Goal: Task Accomplishment & Management: Manage account settings

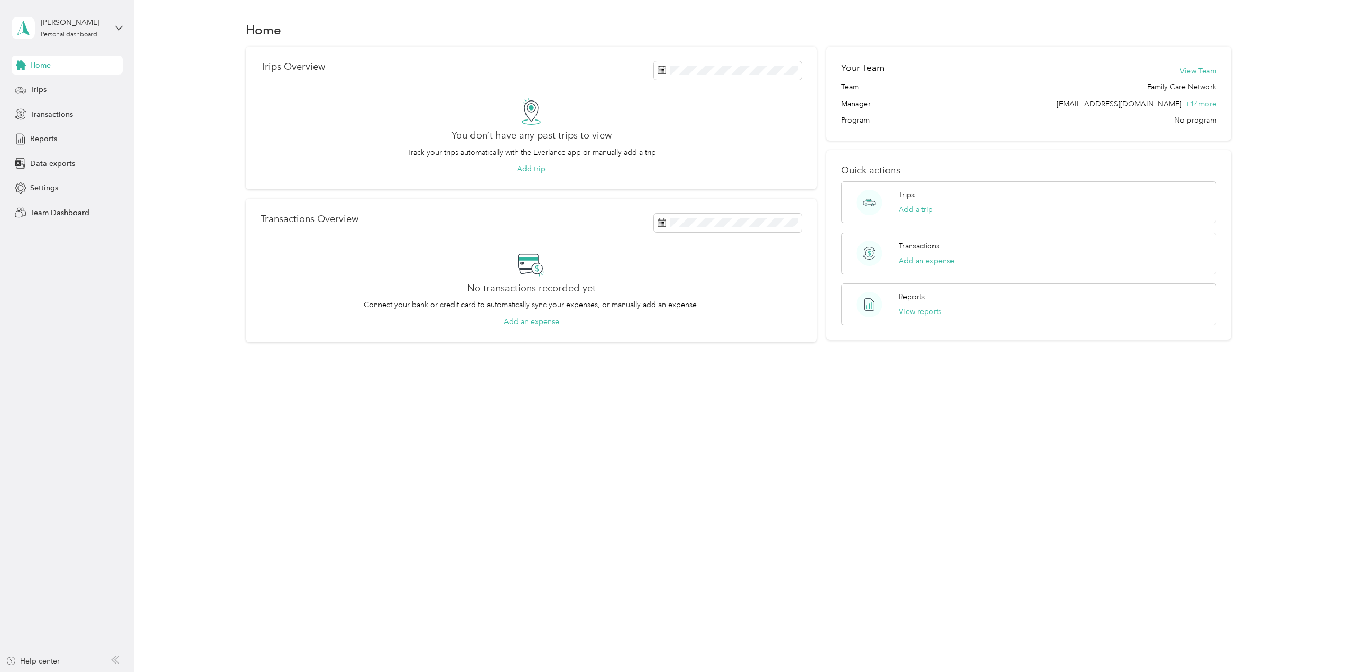
click at [49, 215] on span "Team Dashboard" at bounding box center [59, 212] width 59 height 11
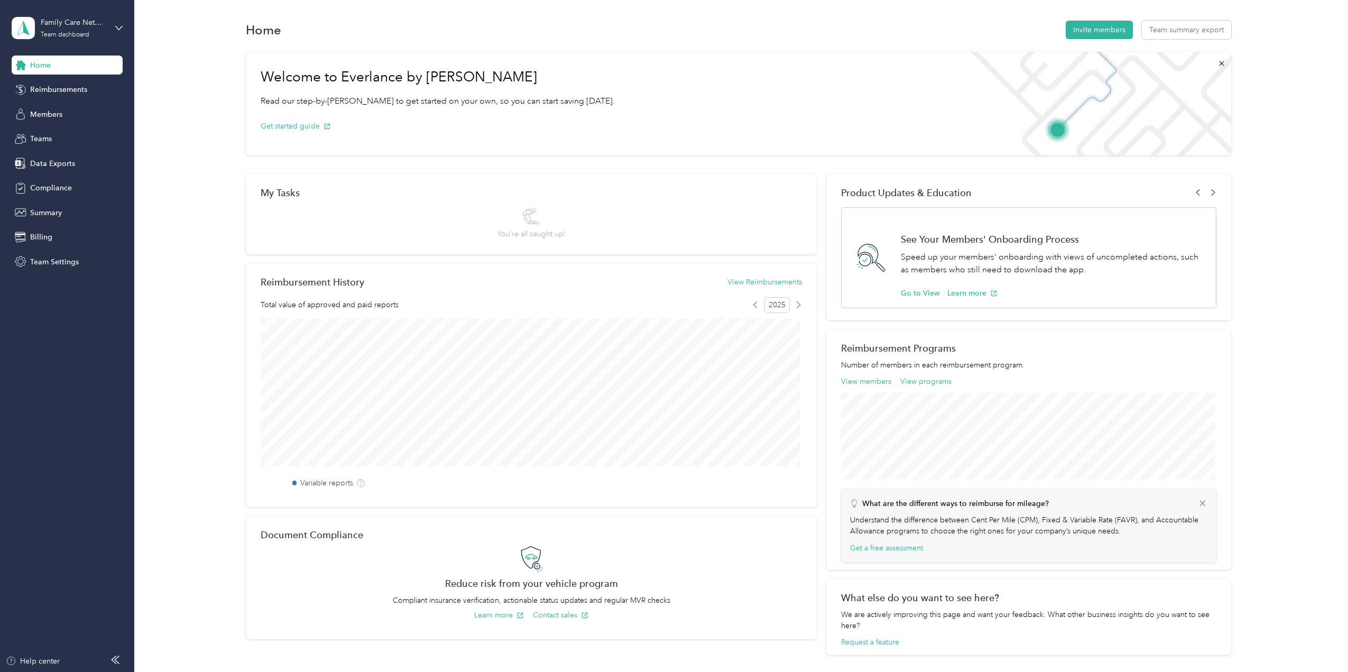
click at [55, 89] on span "Reimbursements" at bounding box center [58, 89] width 57 height 11
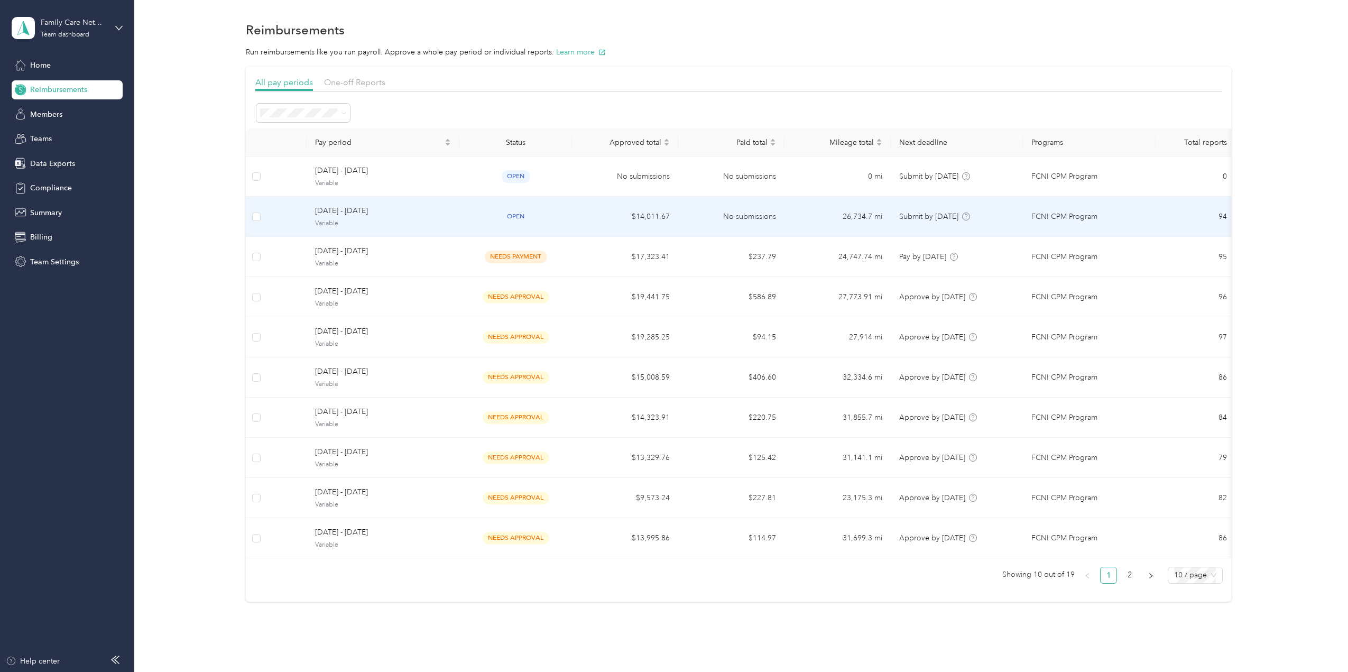
click at [339, 210] on span "[DATE] - [DATE]" at bounding box center [383, 211] width 136 height 12
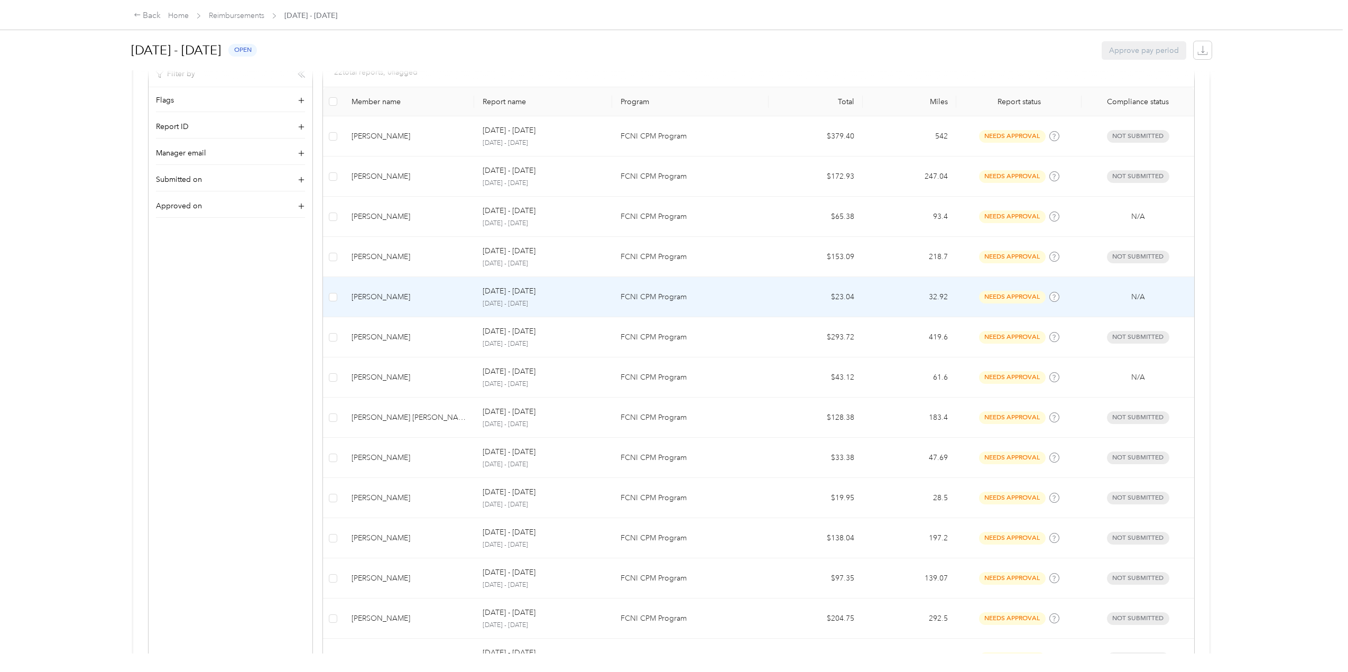
scroll to position [264, 0]
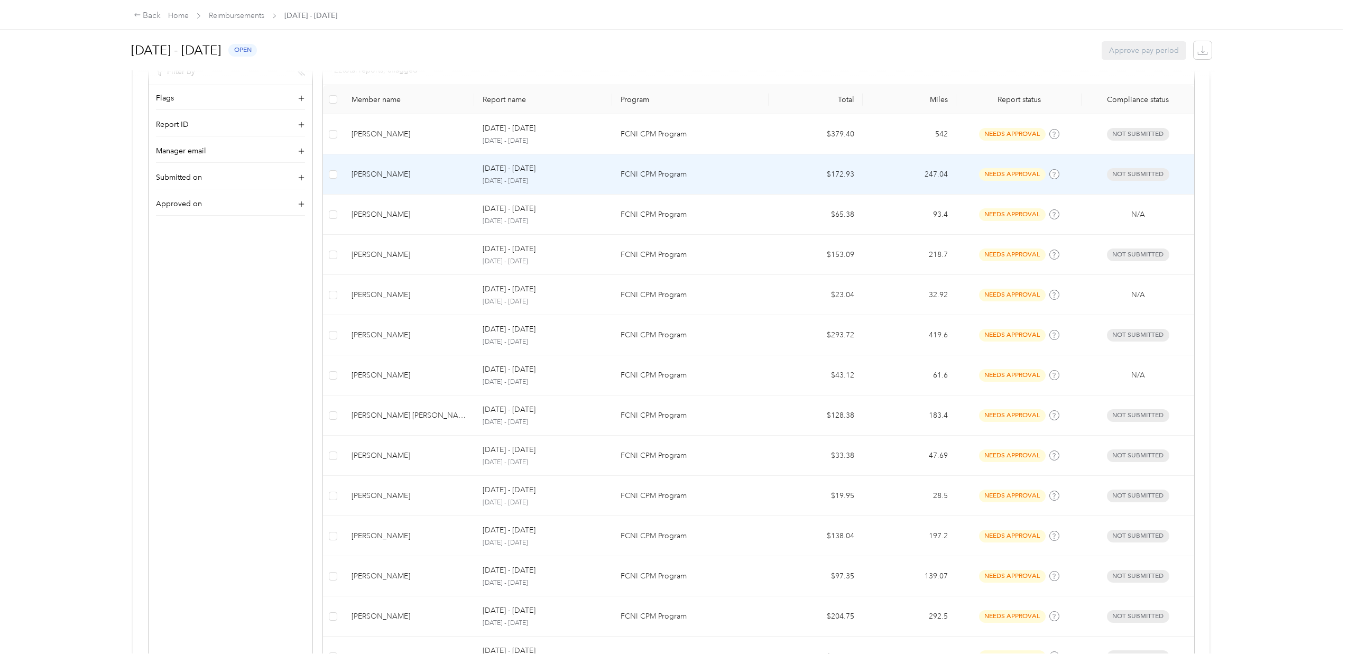
click at [381, 170] on div "[PERSON_NAME]" at bounding box center [409, 175] width 115 height 12
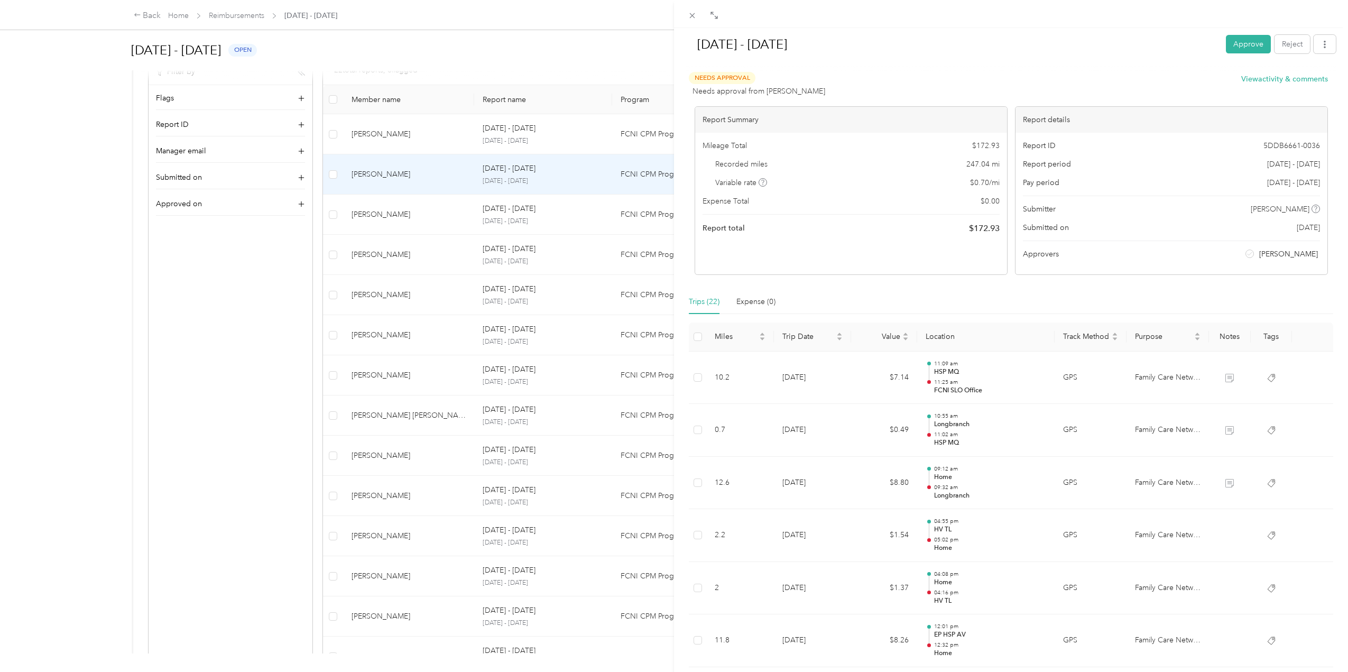
click at [1238, 42] on button "Approve" at bounding box center [1248, 44] width 45 height 19
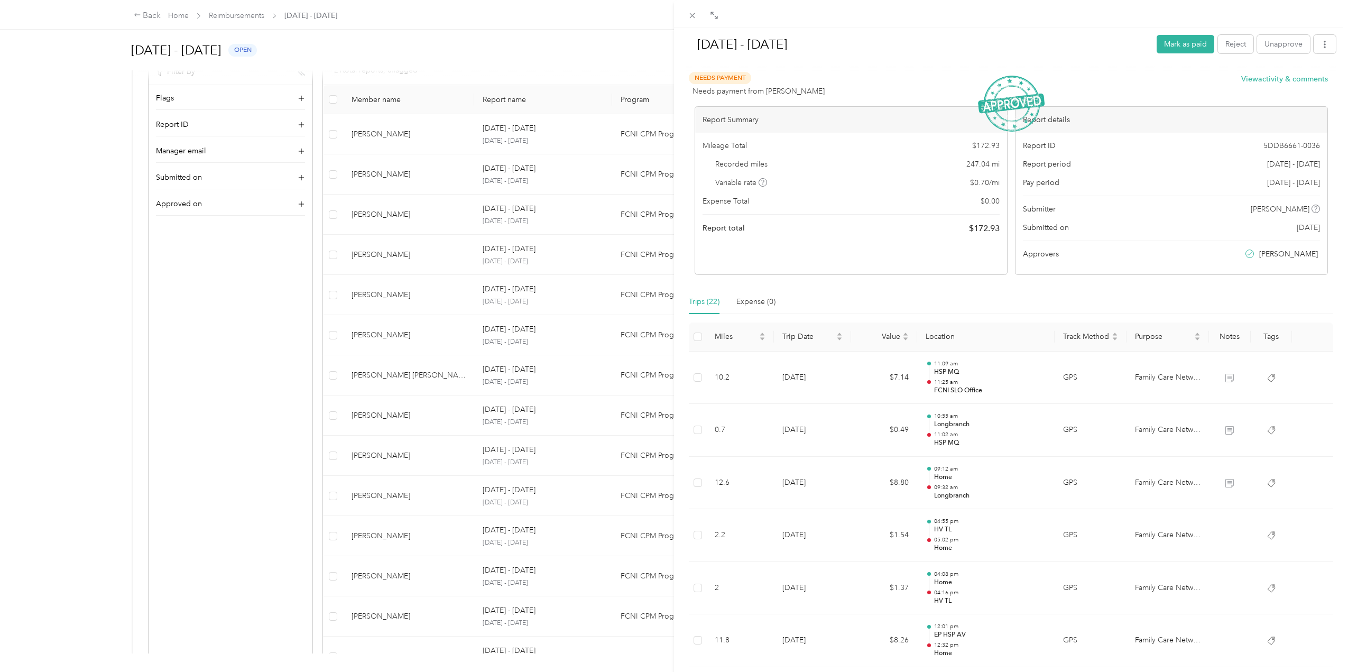
click at [265, 319] on div "[DATE] - [DATE] Mark as paid Reject Unapprove Needs Payment Needs payment from …" at bounding box center [674, 336] width 1348 height 672
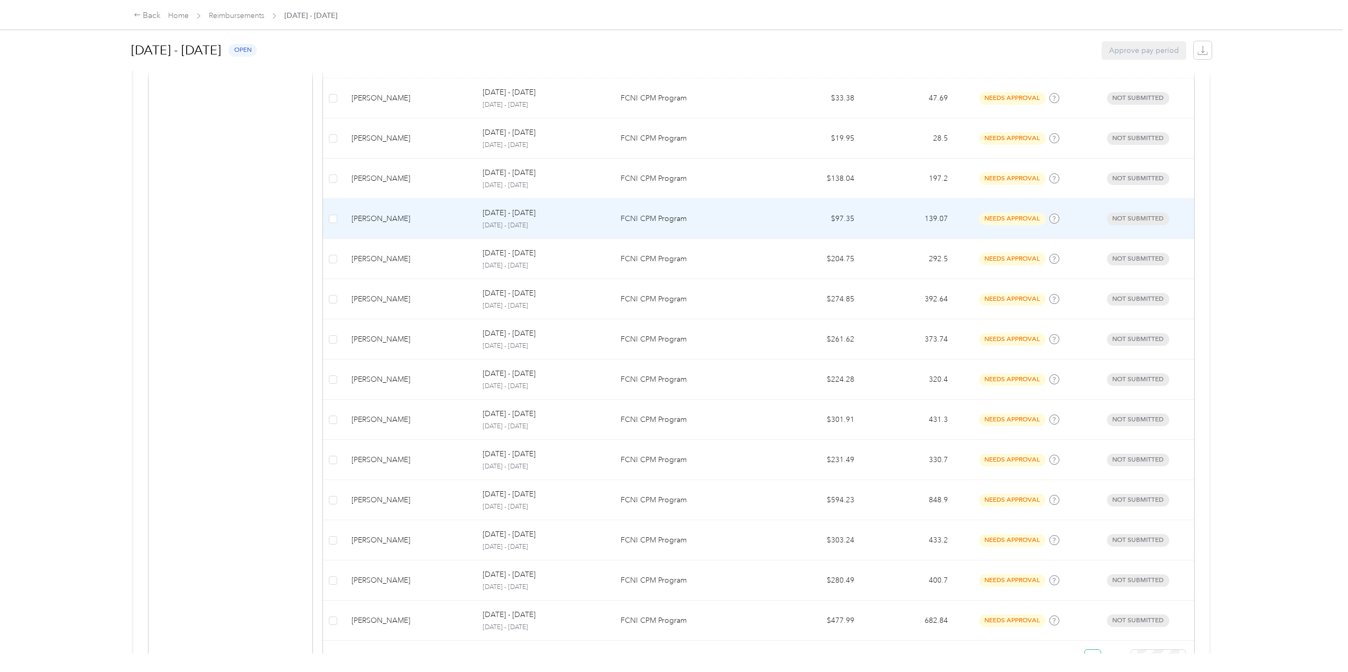
scroll to position [626, 0]
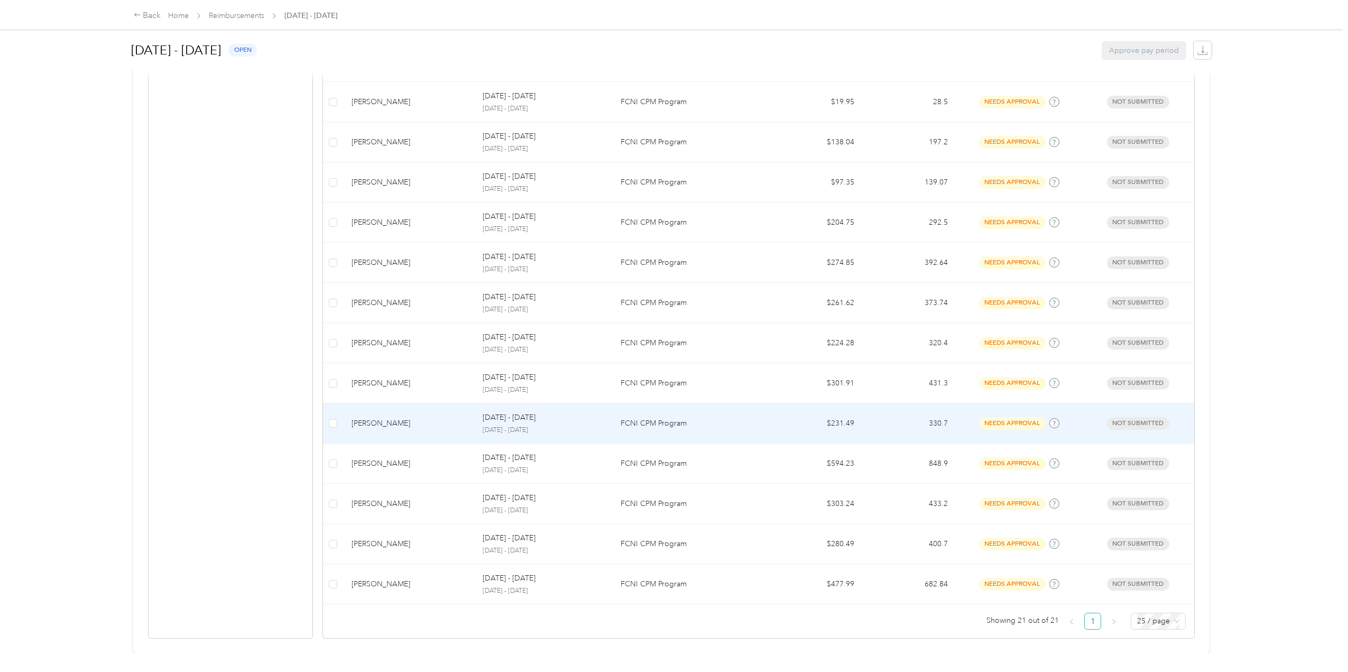
click at [366, 423] on td "[PERSON_NAME]" at bounding box center [409, 423] width 132 height 40
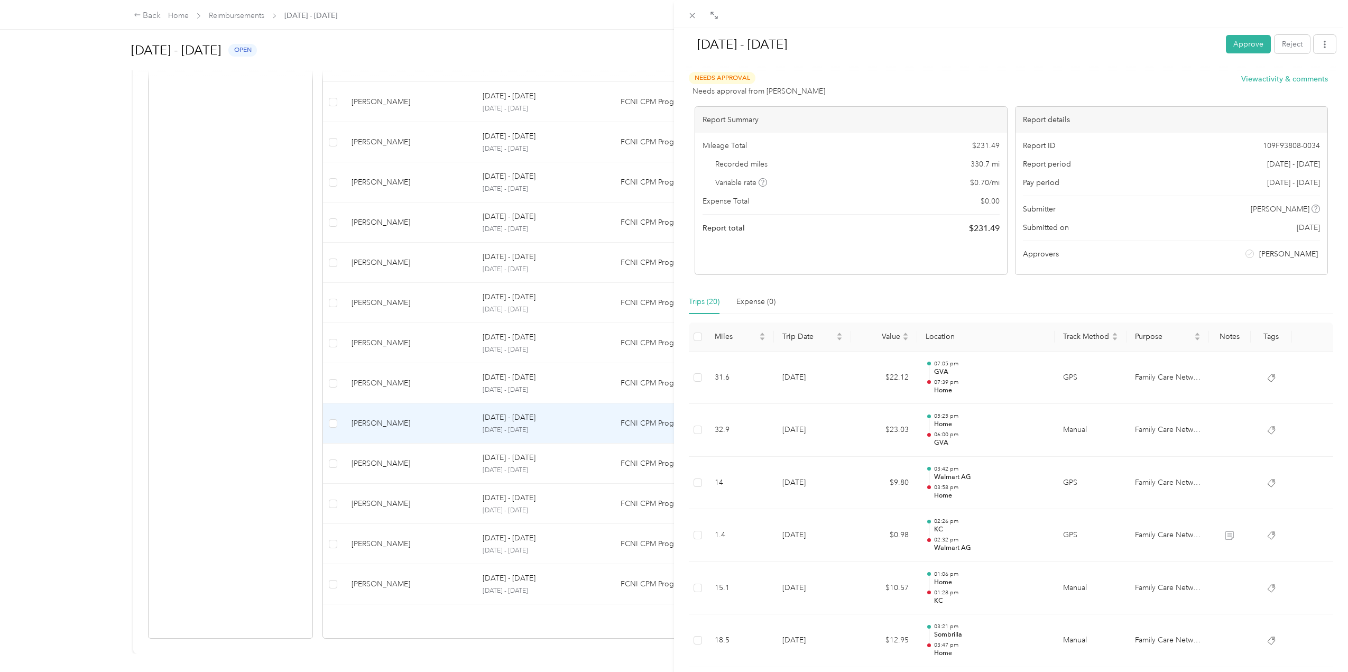
click at [1233, 43] on button "Approve" at bounding box center [1248, 44] width 45 height 19
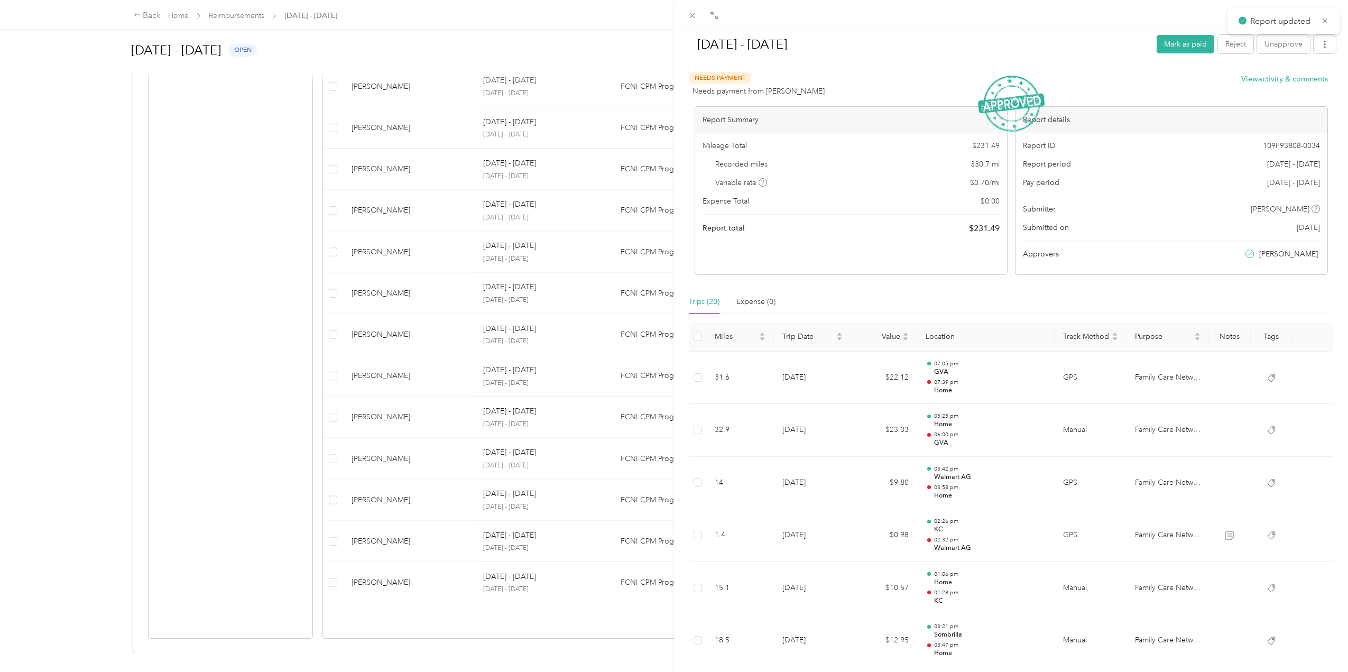
scroll to position [586, 0]
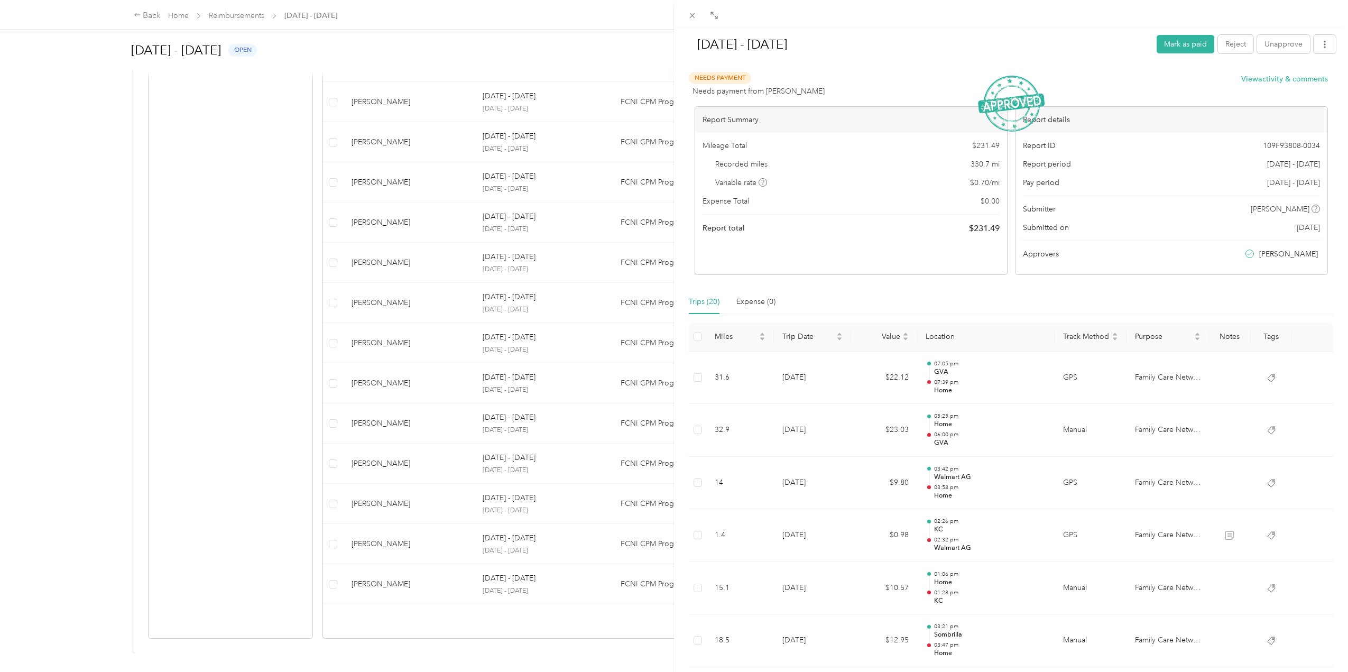
click at [373, 336] on div "[DATE] - [DATE] Mark as paid Reject Unapprove Needs Payment Needs payment from …" at bounding box center [674, 336] width 1348 height 672
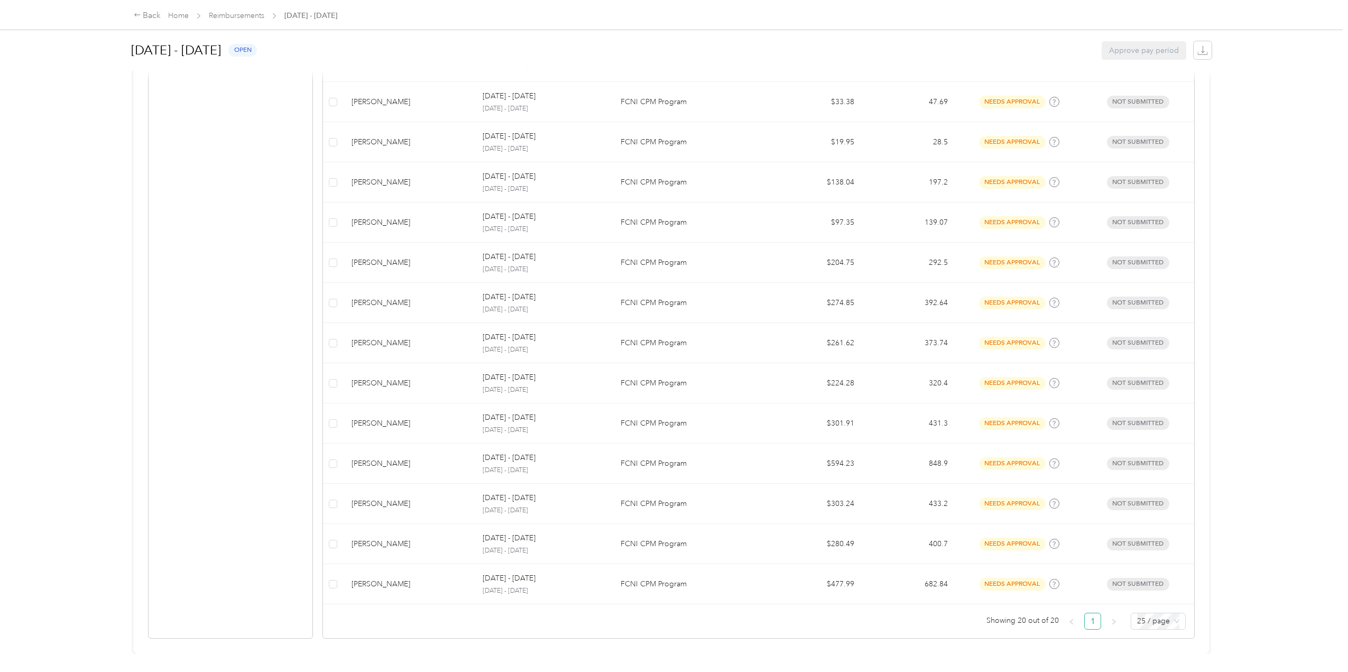
click at [373, 337] on div "[PERSON_NAME]" at bounding box center [409, 343] width 115 height 12
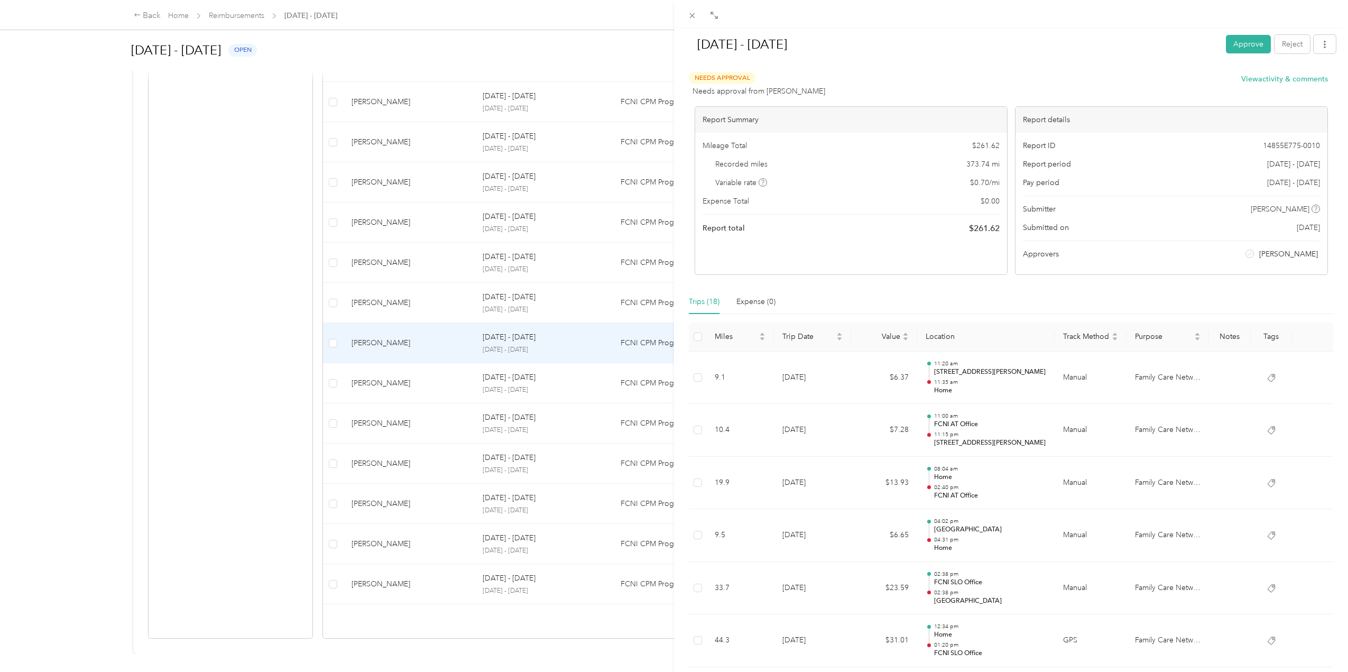
click at [1241, 45] on button "Approve" at bounding box center [1248, 44] width 45 height 19
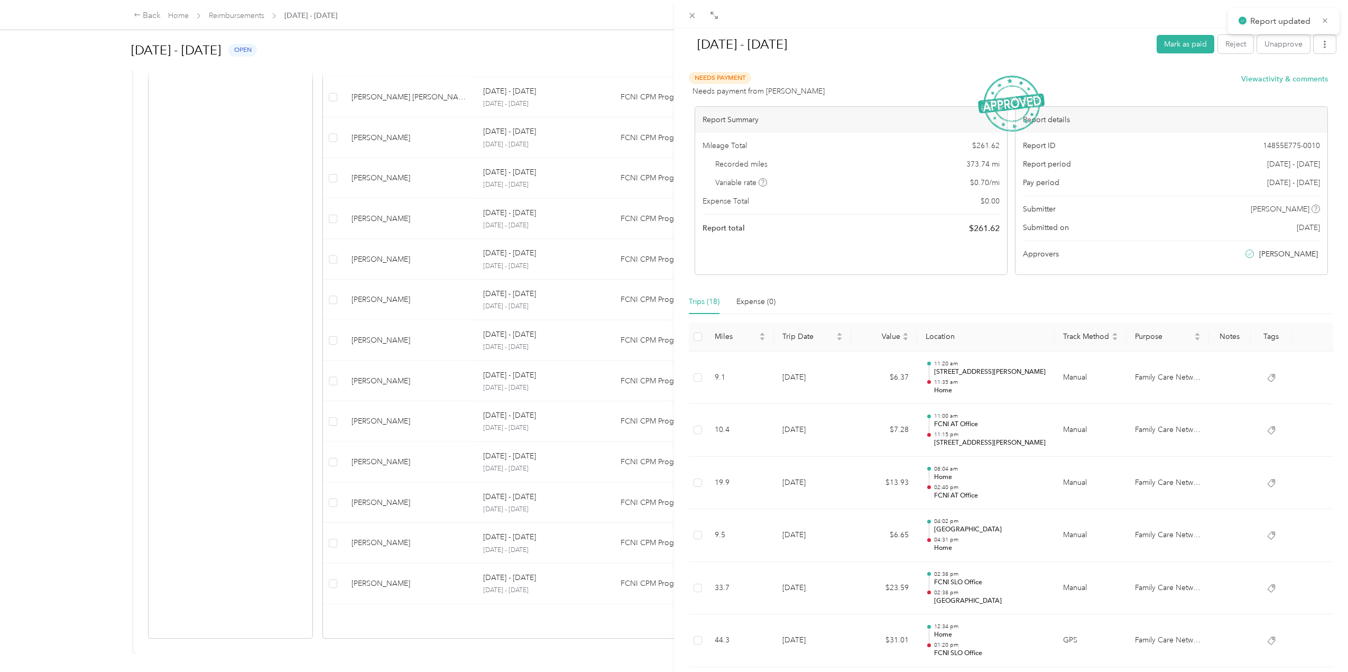
click at [284, 305] on div "[DATE] - [DATE] Mark as paid Reject Unapprove Needs Payment Needs payment from …" at bounding box center [674, 336] width 1348 height 672
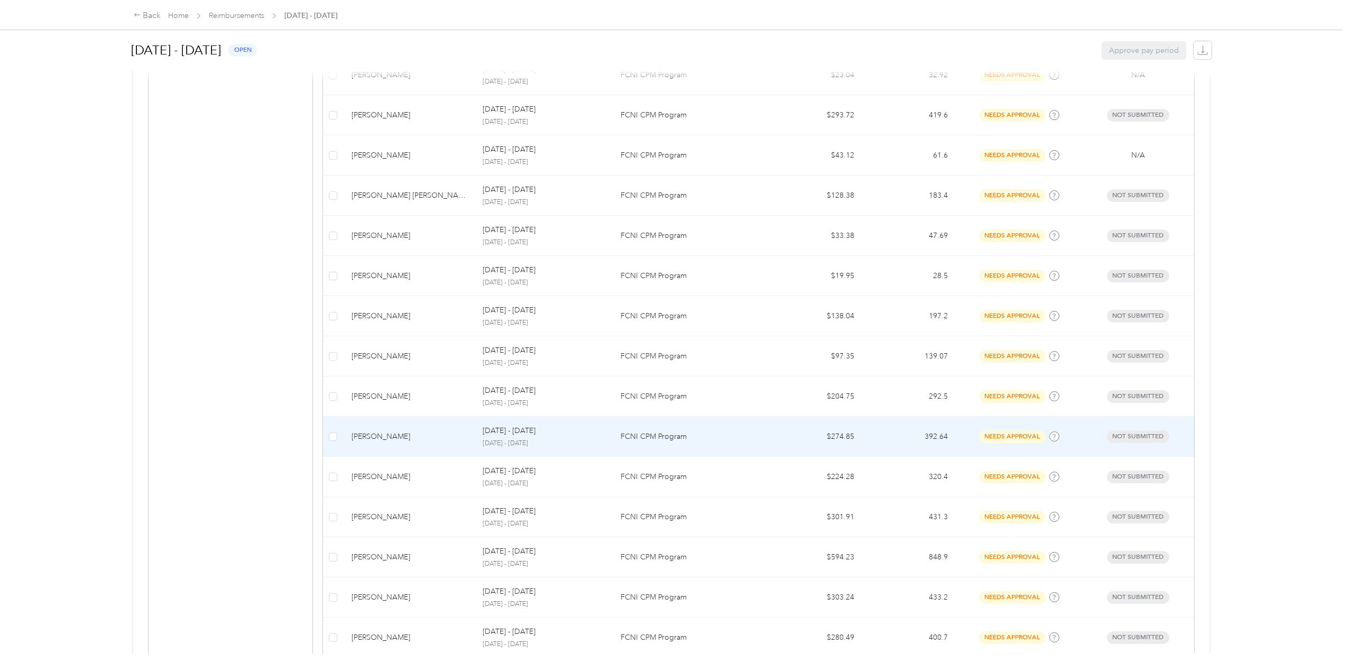
scroll to position [440, 0]
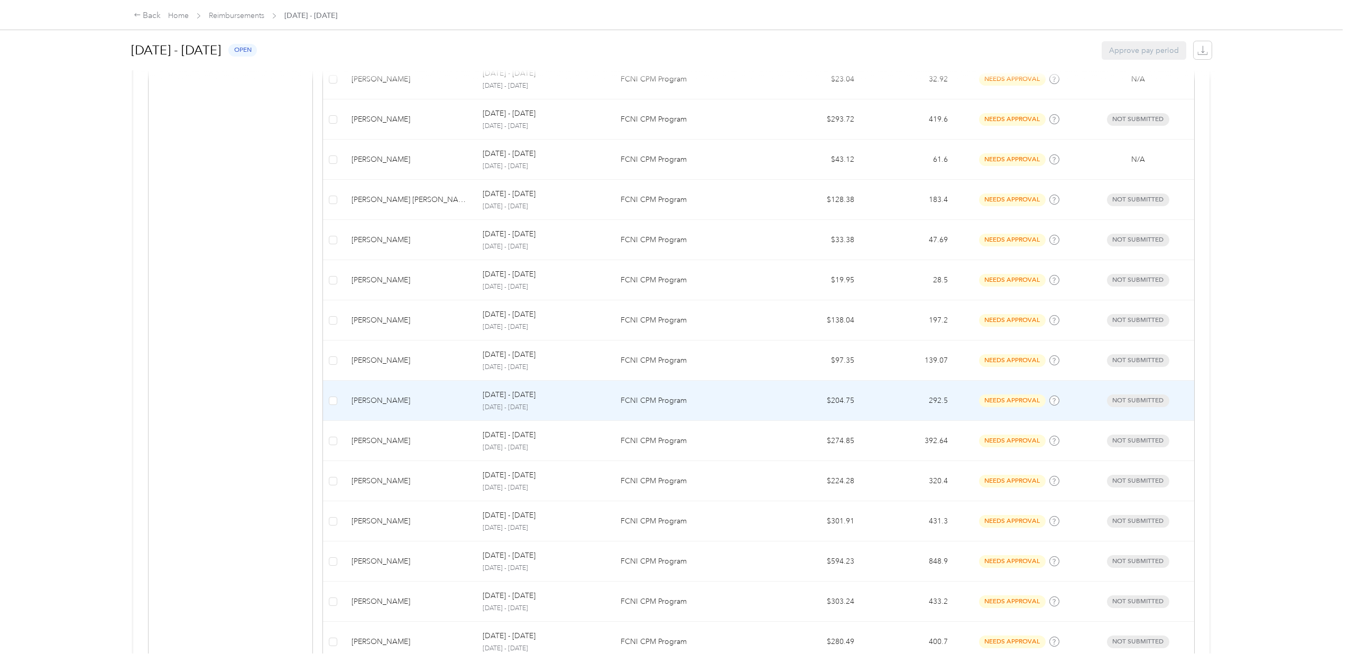
click at [379, 398] on div "[PERSON_NAME]" at bounding box center [409, 401] width 115 height 12
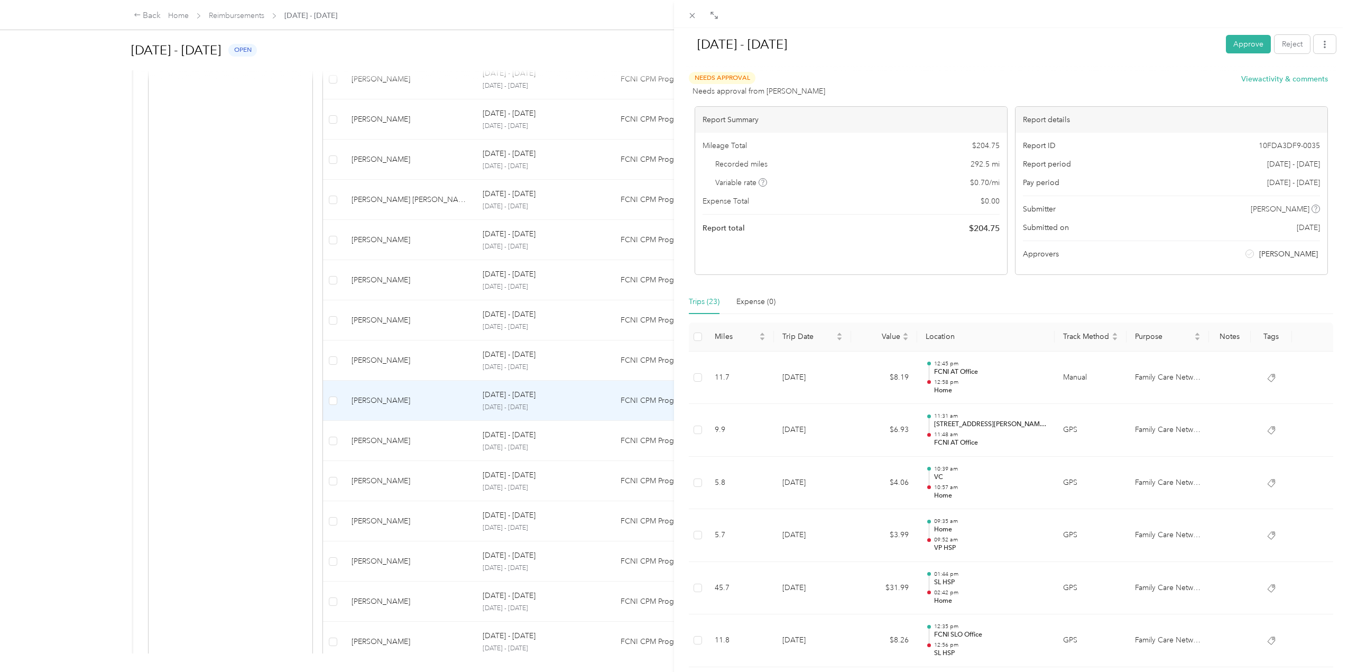
click at [1236, 40] on button "Approve" at bounding box center [1248, 44] width 45 height 19
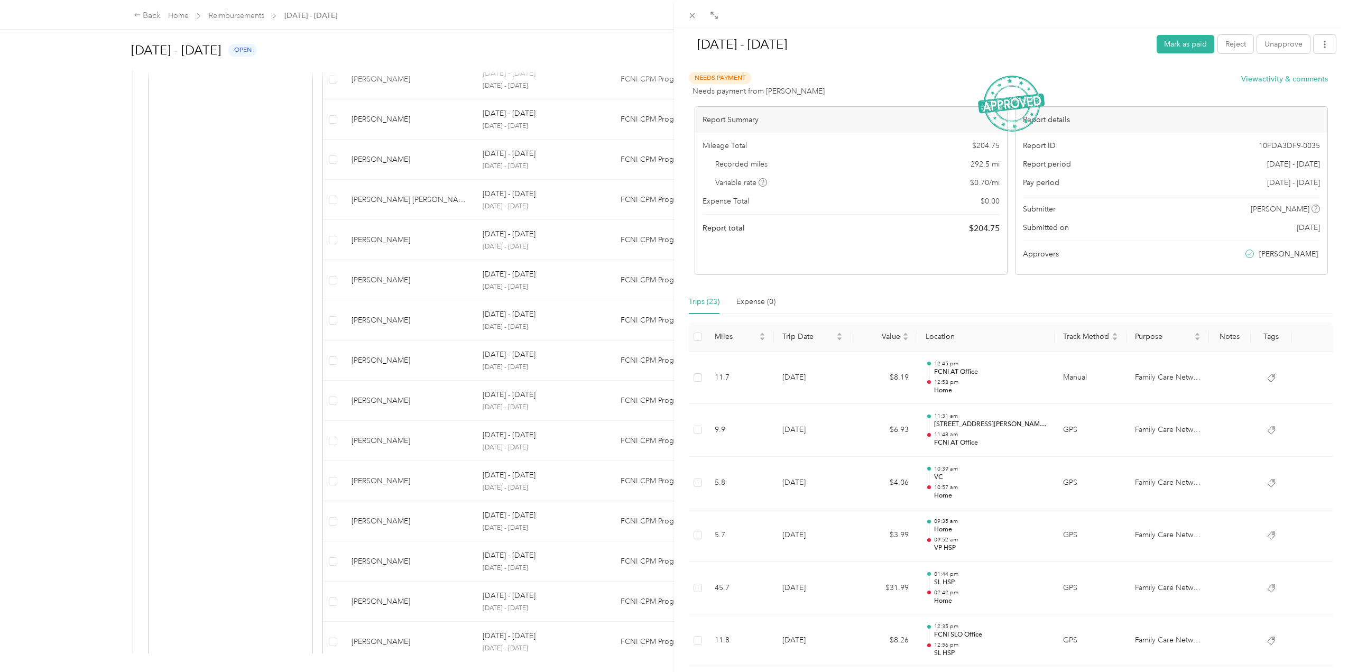
click at [278, 251] on div "[DATE] - [DATE] Mark as paid Reject Unapprove Needs Payment Needs payment from …" at bounding box center [674, 336] width 1348 height 672
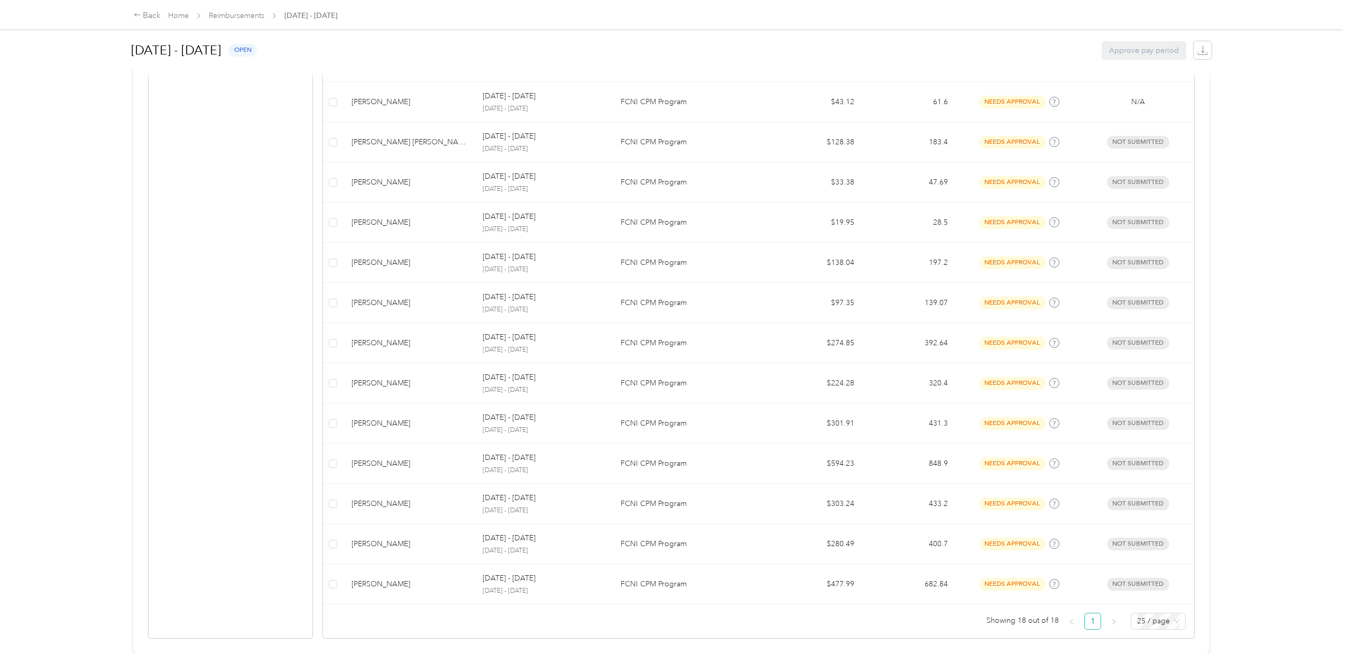
scroll to position [505, 0]
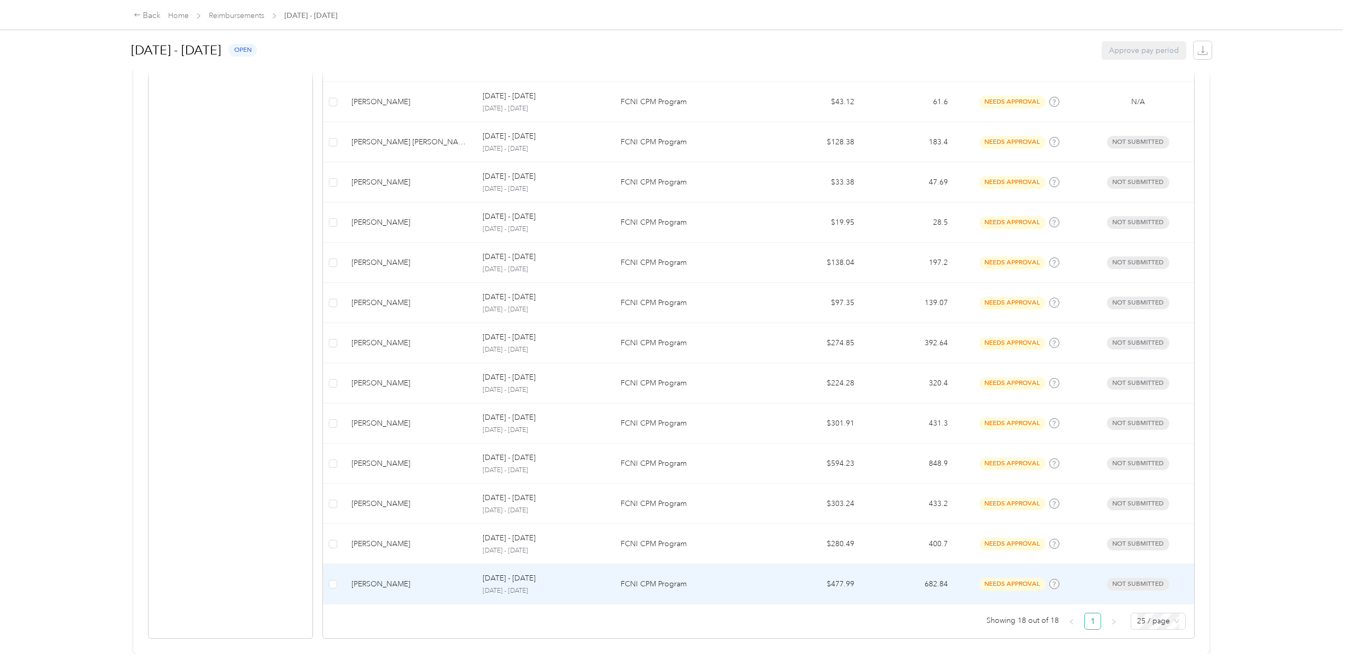
click at [386, 578] on div "[PERSON_NAME]" at bounding box center [409, 584] width 115 height 12
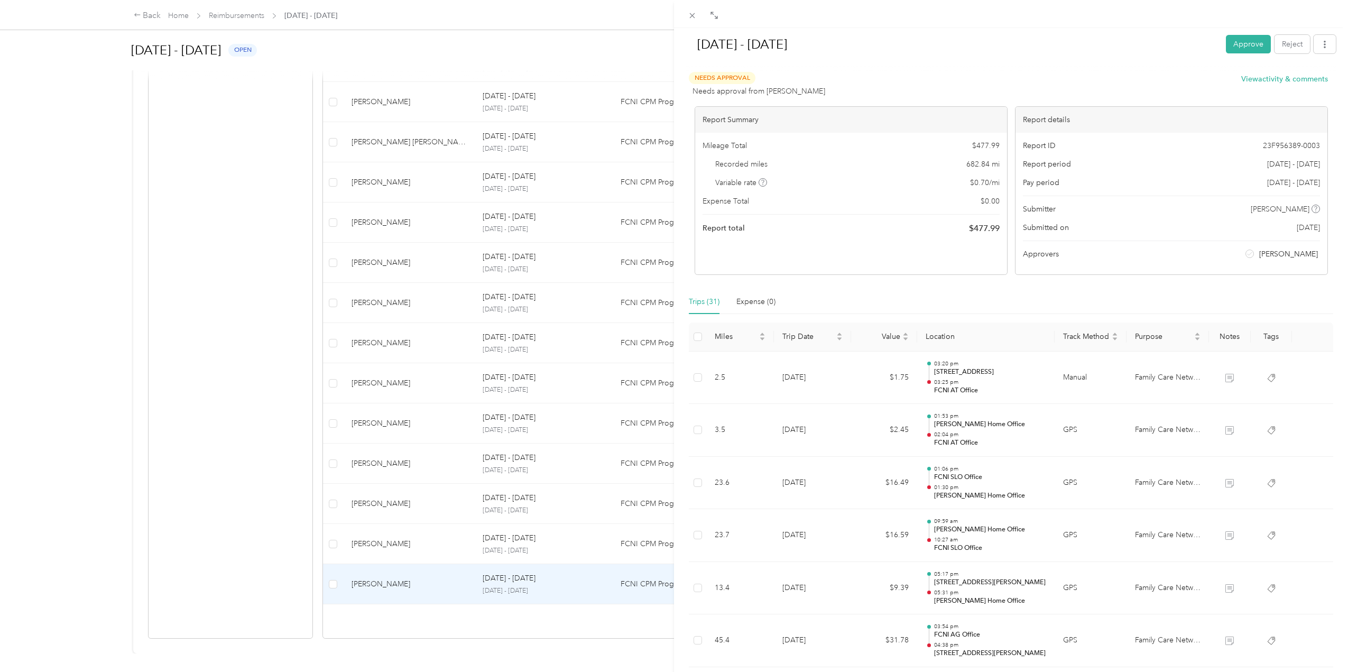
click at [1232, 45] on button "Approve" at bounding box center [1248, 44] width 45 height 19
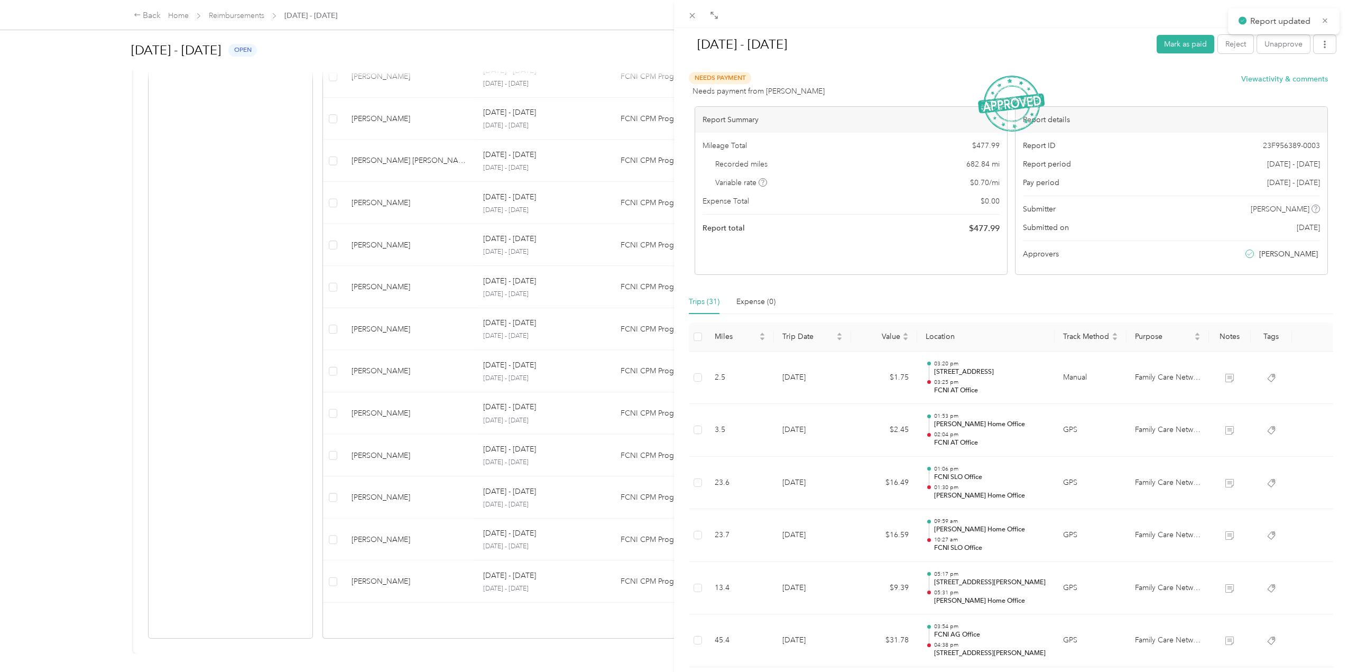
scroll to position [465, 0]
click at [272, 235] on div "[DATE] - [DATE] Mark as paid Reject Unapprove Needs Payment Needs payment from …" at bounding box center [674, 336] width 1348 height 672
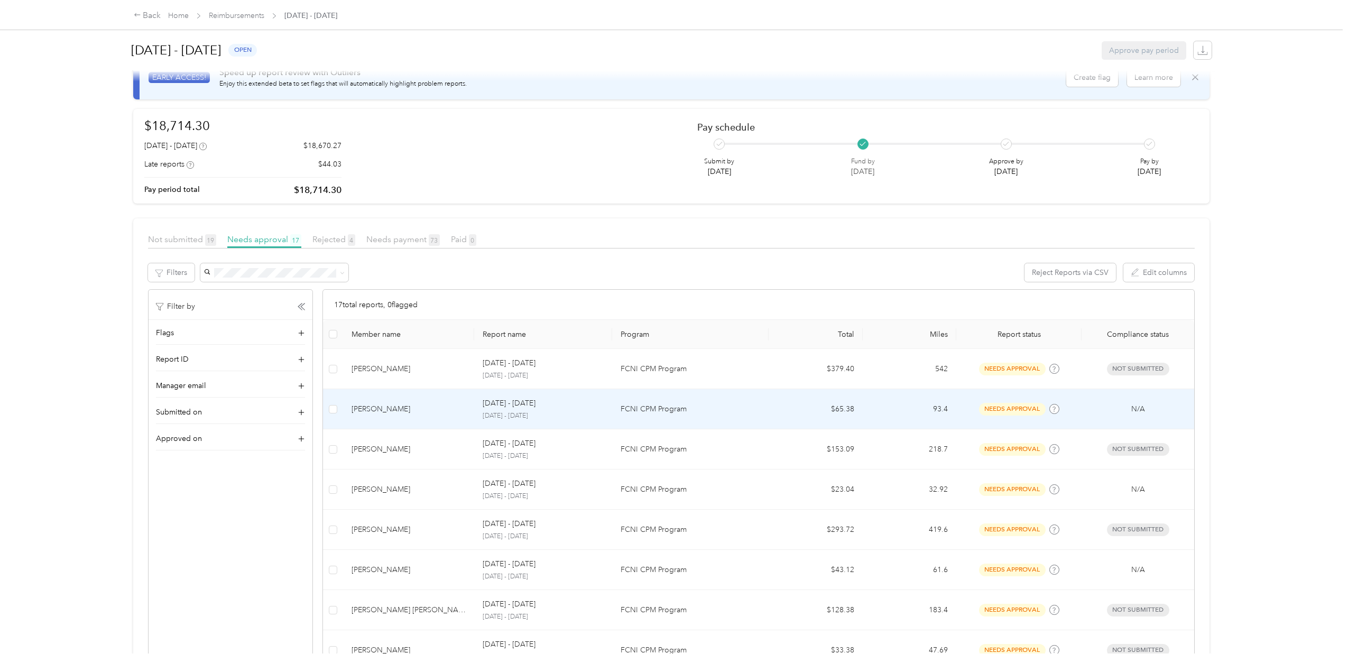
scroll to position [53, 0]
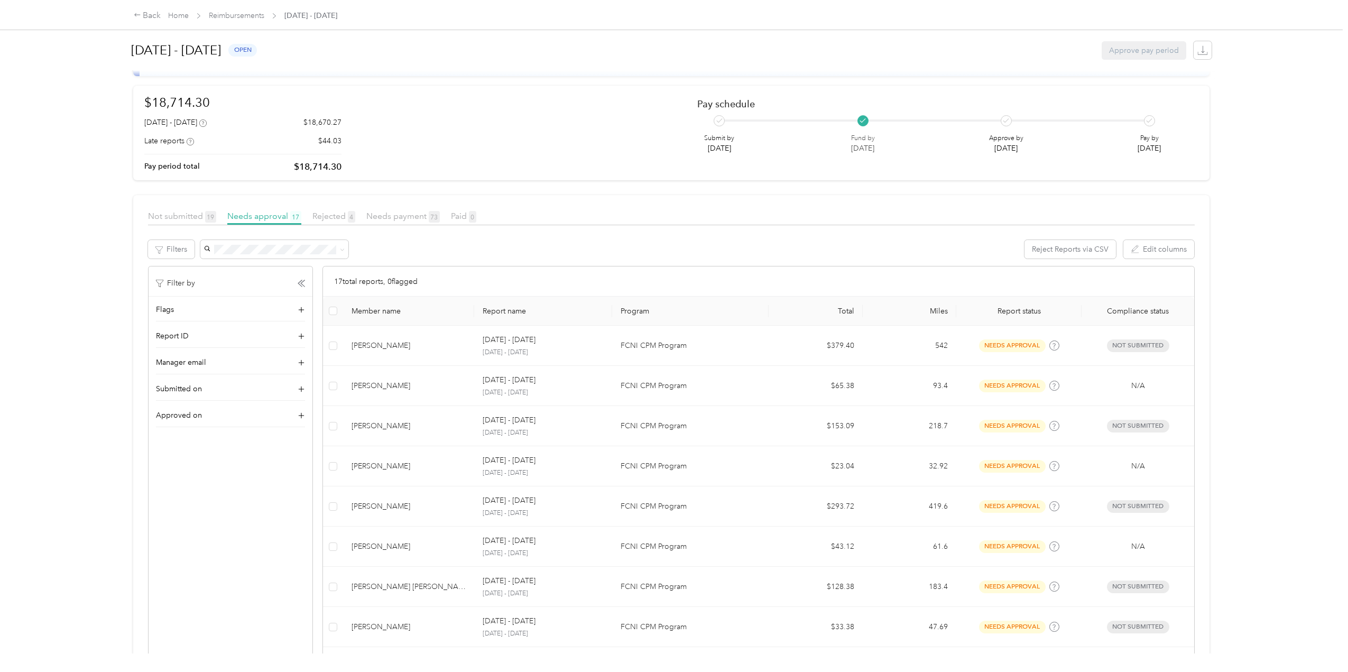
click at [328, 219] on span "Rejected 4" at bounding box center [333, 216] width 43 height 10
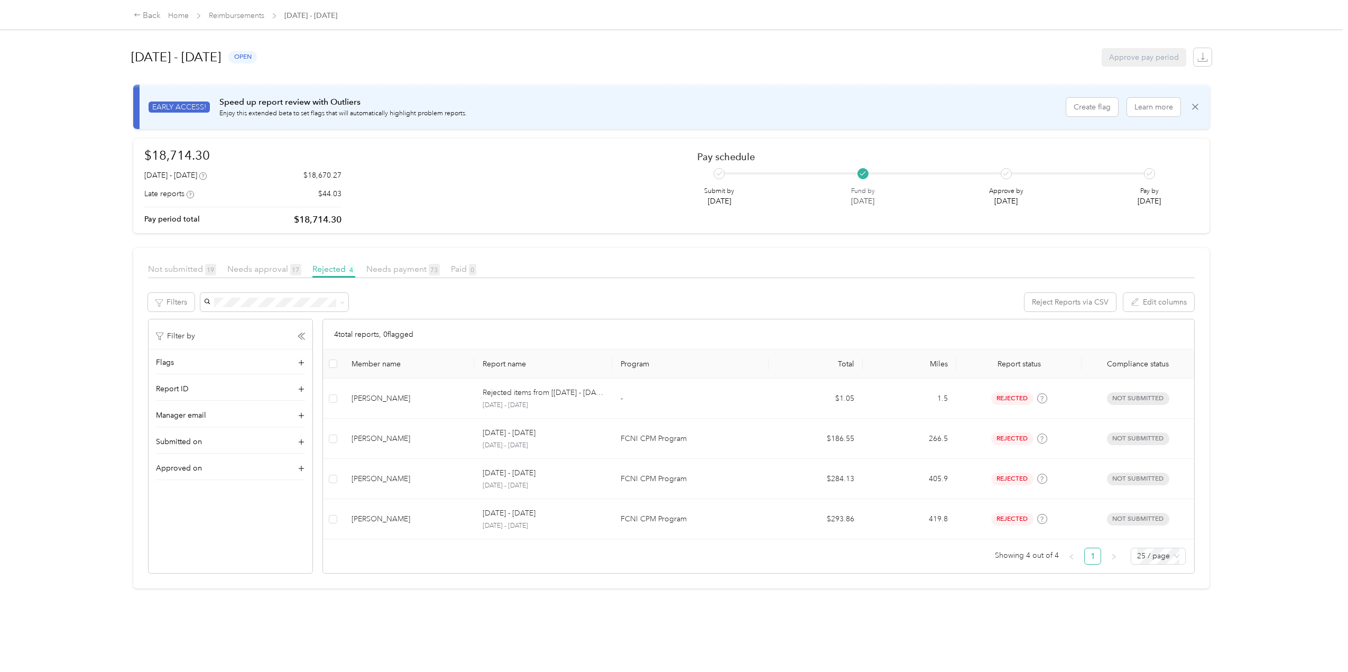
click at [177, 266] on span "Not submitted 19" at bounding box center [182, 269] width 68 height 10
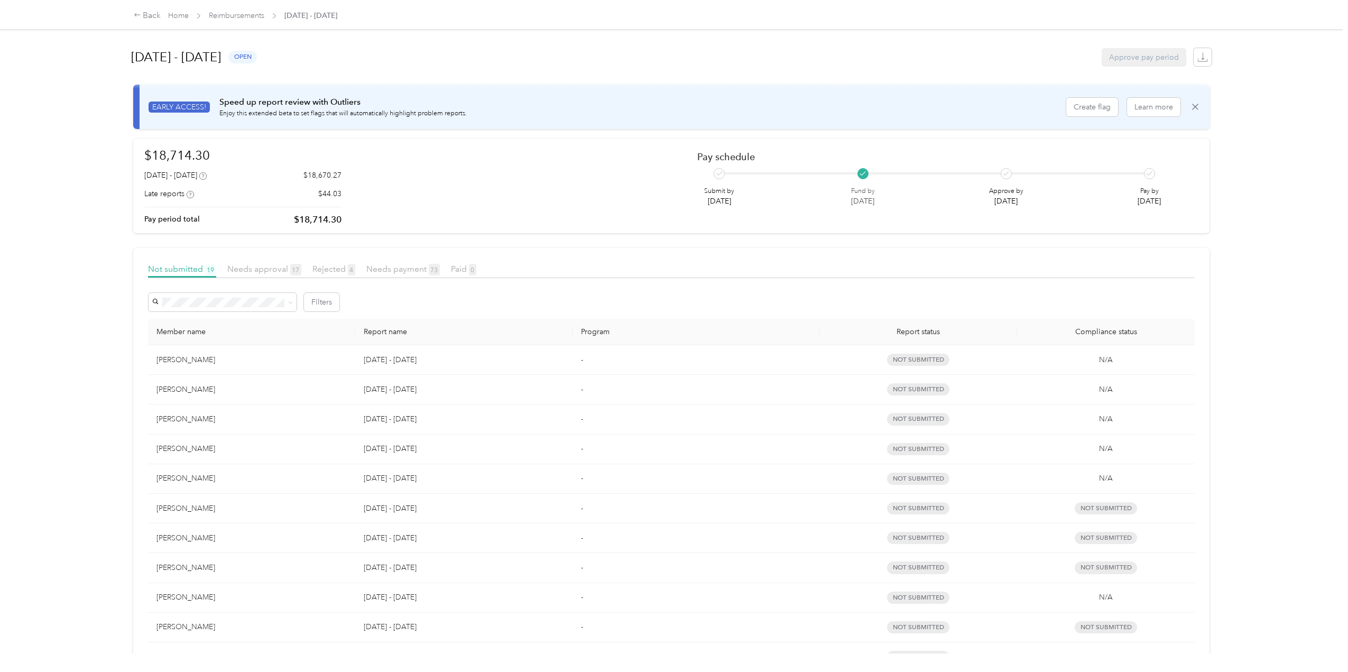
click at [179, 15] on link "Home" at bounding box center [178, 15] width 21 height 9
